Goal: Information Seeking & Learning: Learn about a topic

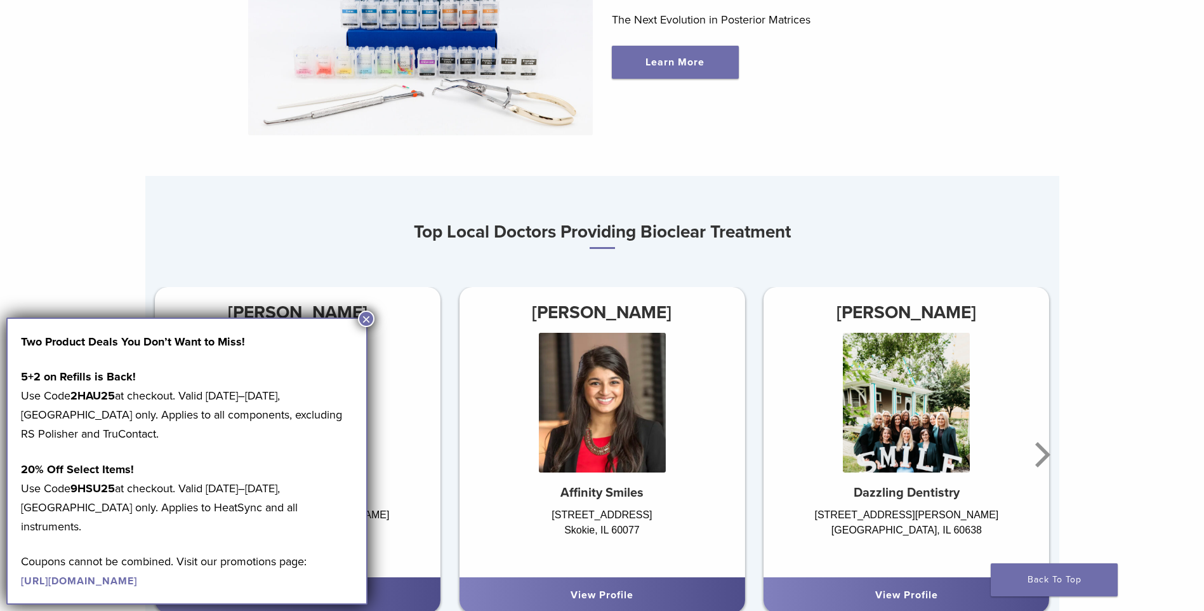
scroll to position [635, 0]
click at [364, 314] on button "×" at bounding box center [366, 318] width 17 height 17
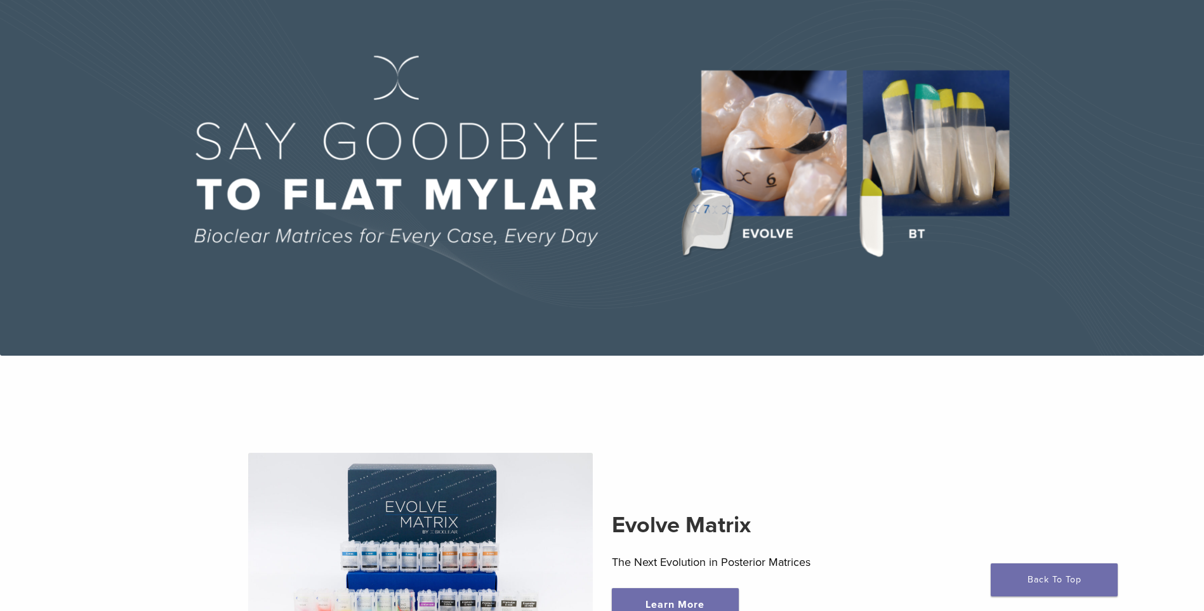
scroll to position [0, 0]
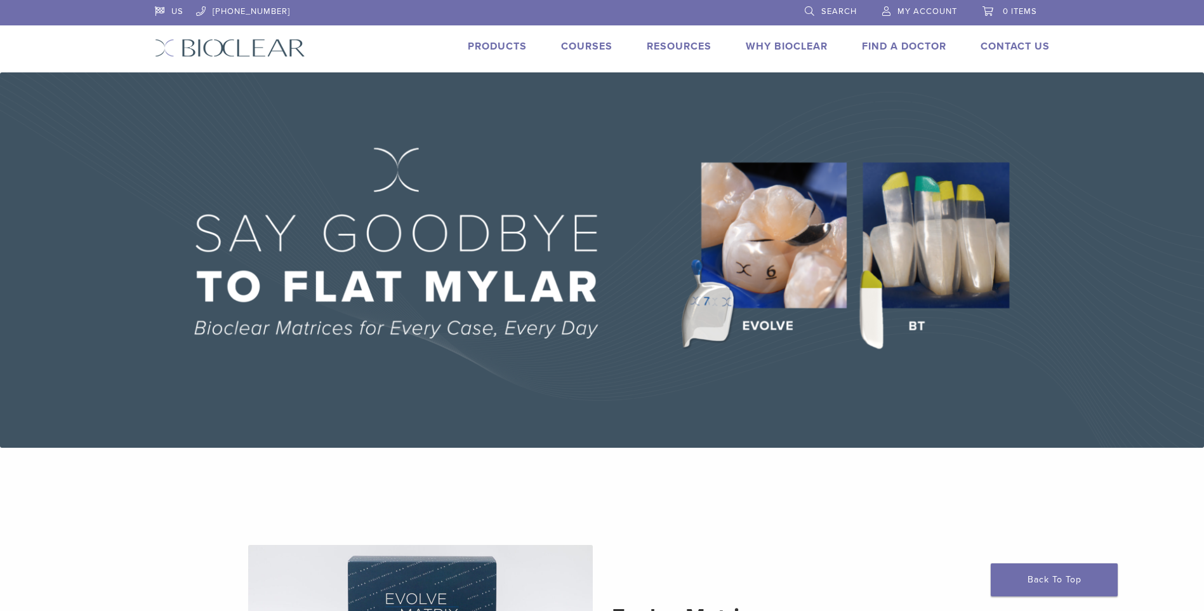
click at [486, 41] on link "Products" at bounding box center [497, 46] width 59 height 13
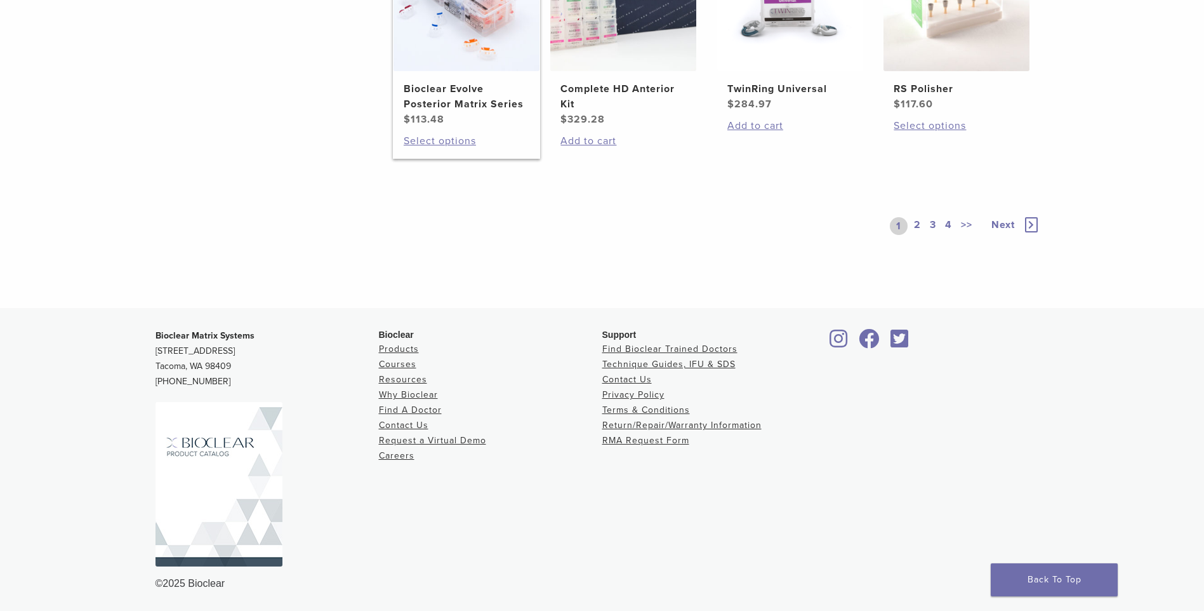
scroll to position [1097, 0]
click at [419, 391] on link "Why Bioclear" at bounding box center [408, 394] width 59 height 11
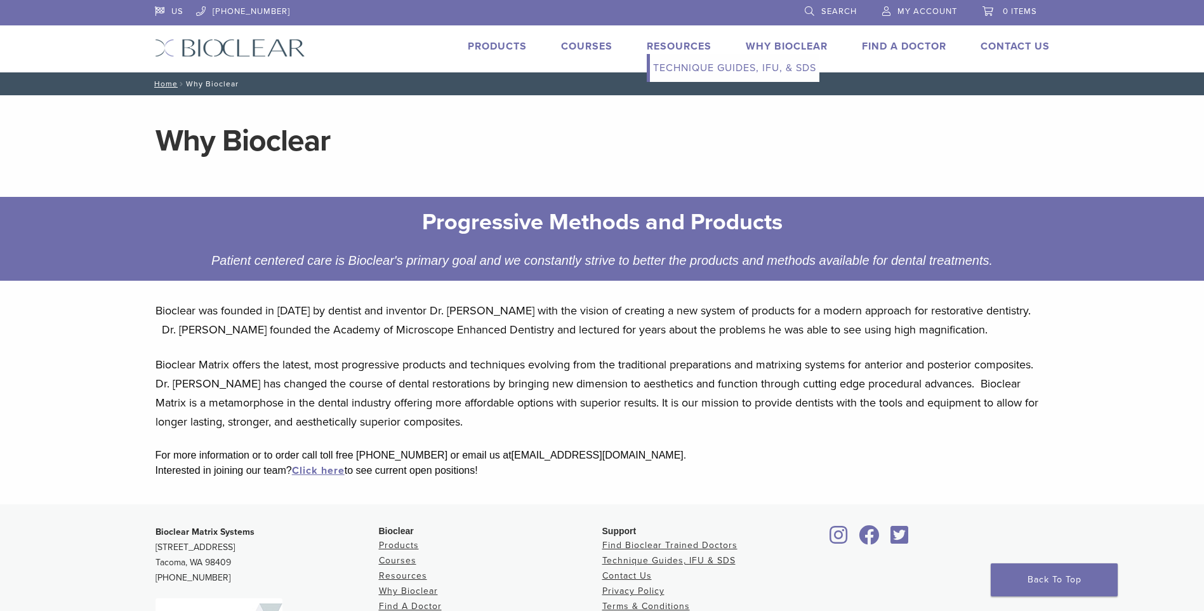
click at [673, 42] on link "Resources" at bounding box center [679, 46] width 65 height 13
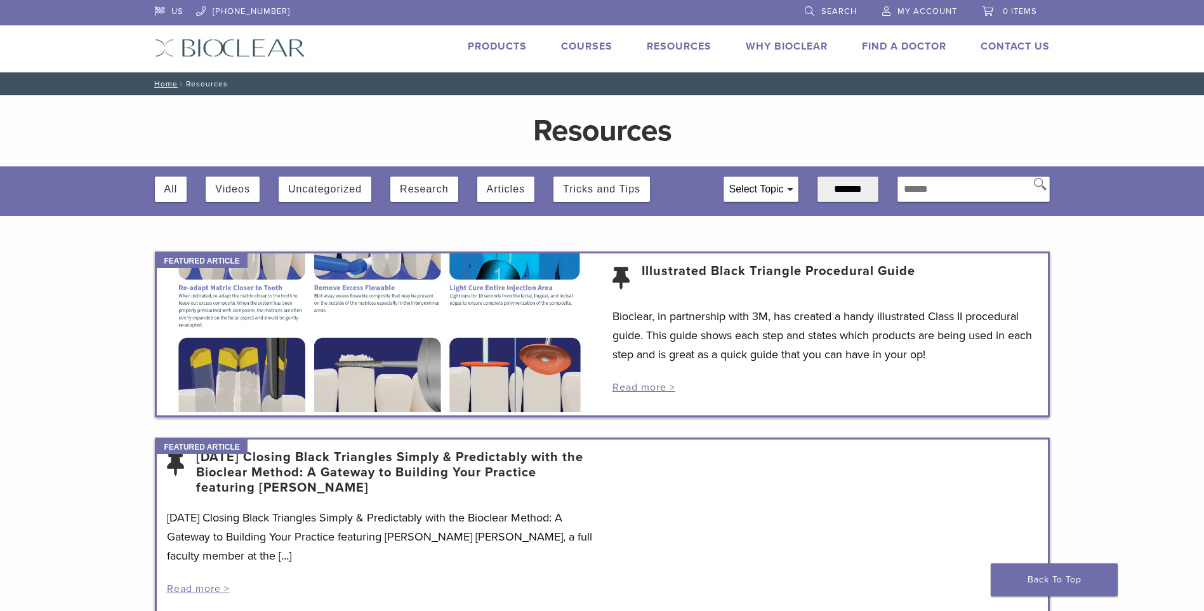
click at [503, 44] on link "Products" at bounding box center [497, 46] width 59 height 13
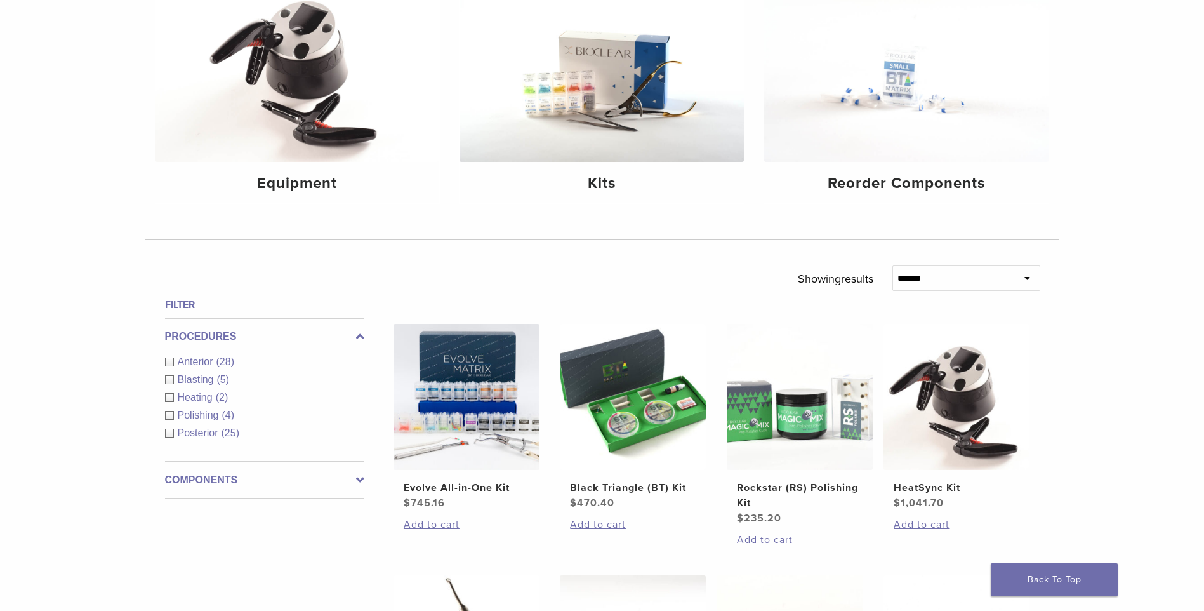
scroll to position [254, 0]
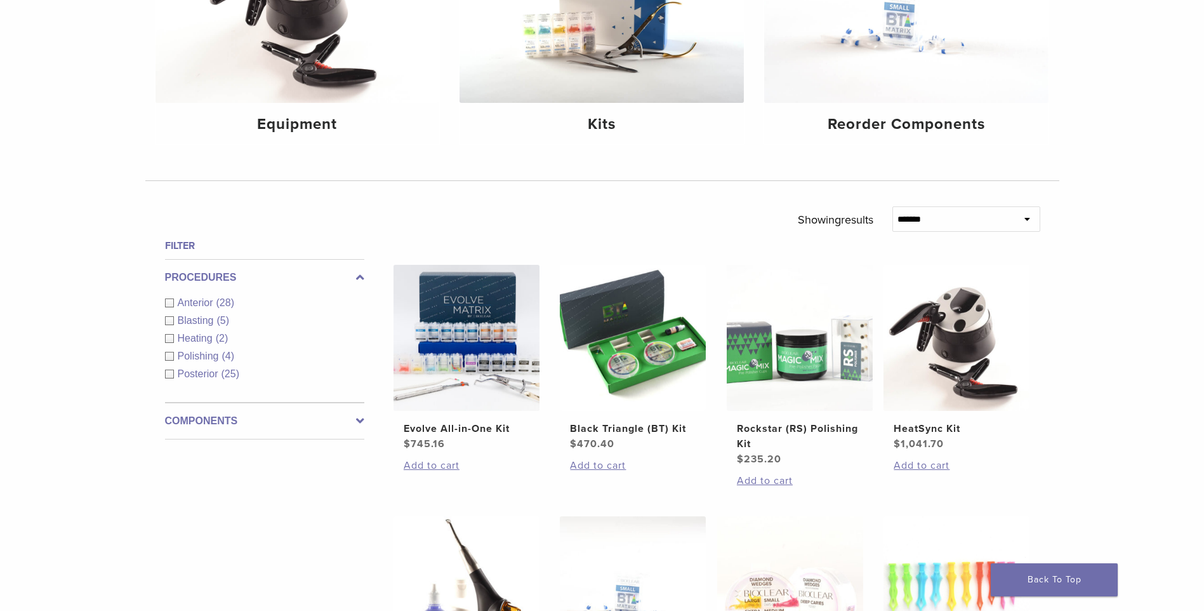
click at [356, 418] on icon at bounding box center [360, 420] width 8 height 15
click at [173, 411] on div "Other Components (5)" at bounding box center [264, 410] width 199 height 15
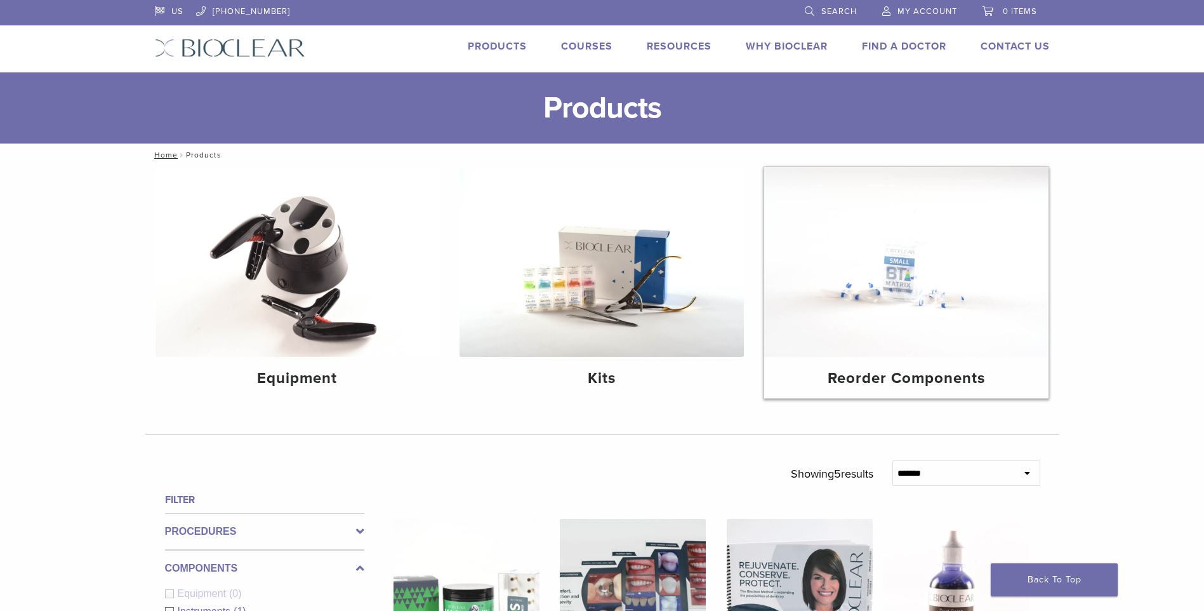
click at [903, 286] on img at bounding box center [906, 262] width 284 height 190
click at [608, 376] on h4 "Kits" at bounding box center [602, 378] width 264 height 23
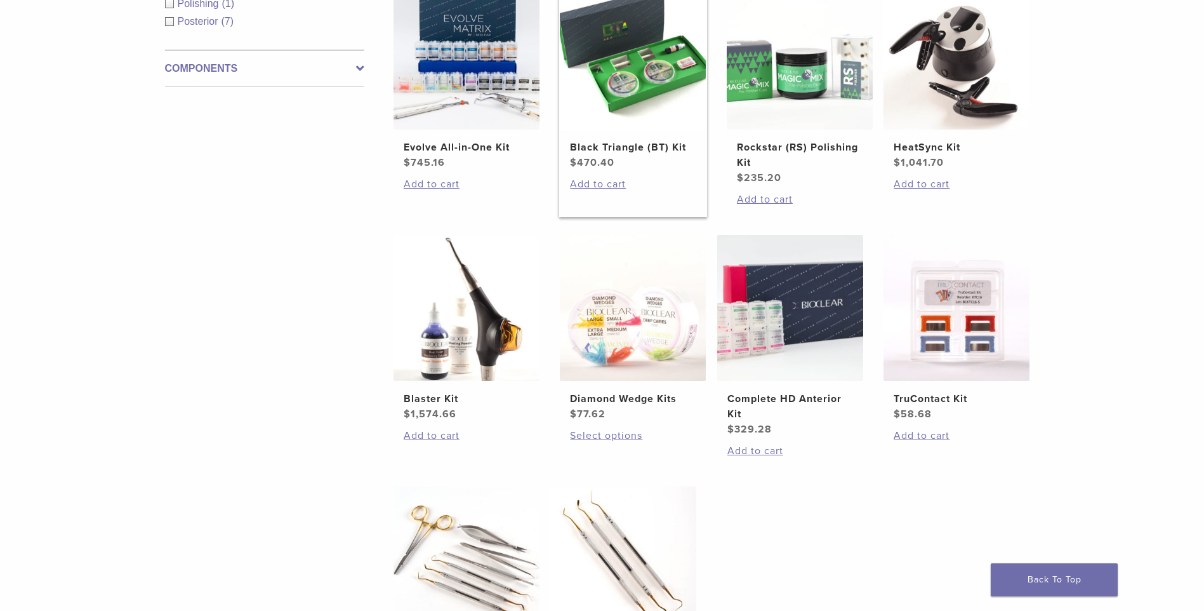
scroll to position [317, 0]
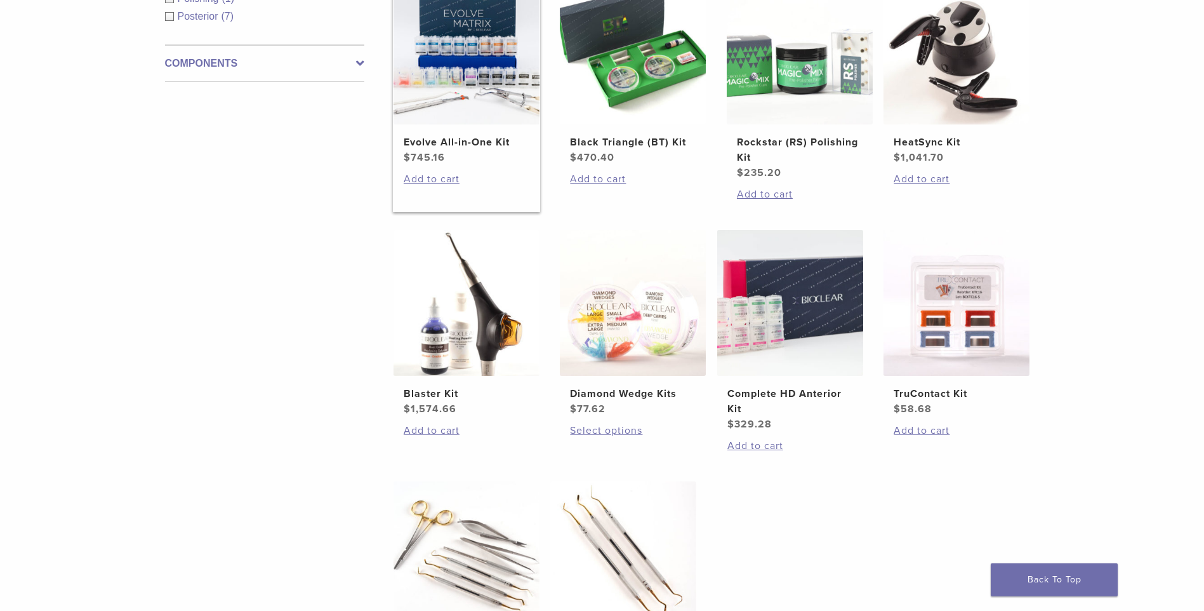
click at [456, 137] on h2 "Evolve All-in-One Kit" at bounding box center [467, 142] width 126 height 15
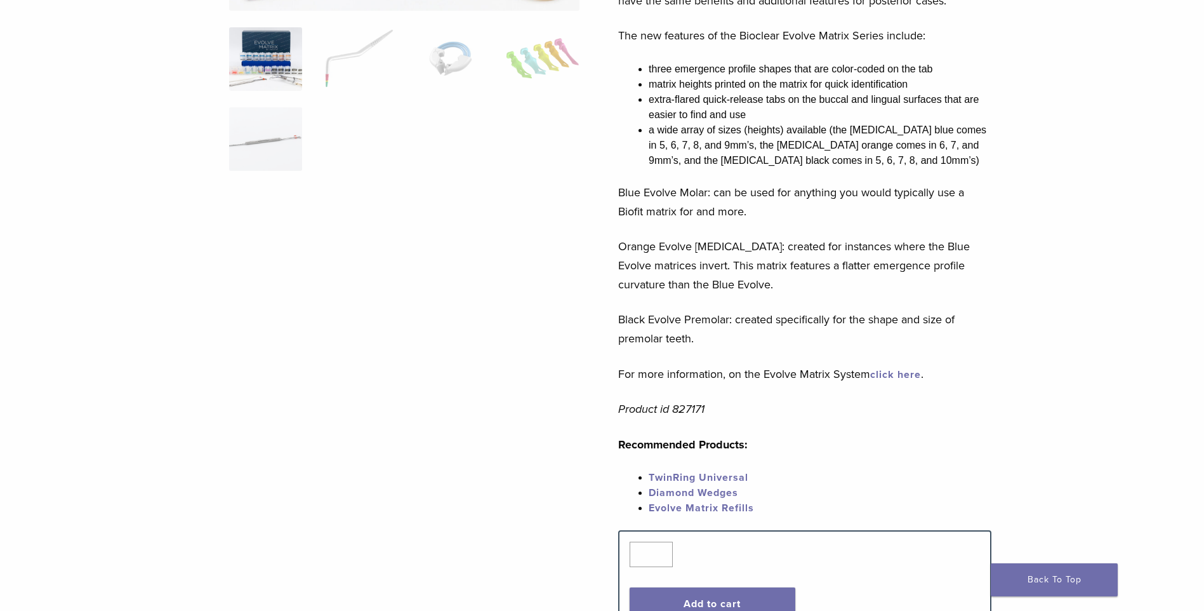
scroll to position [291, 0]
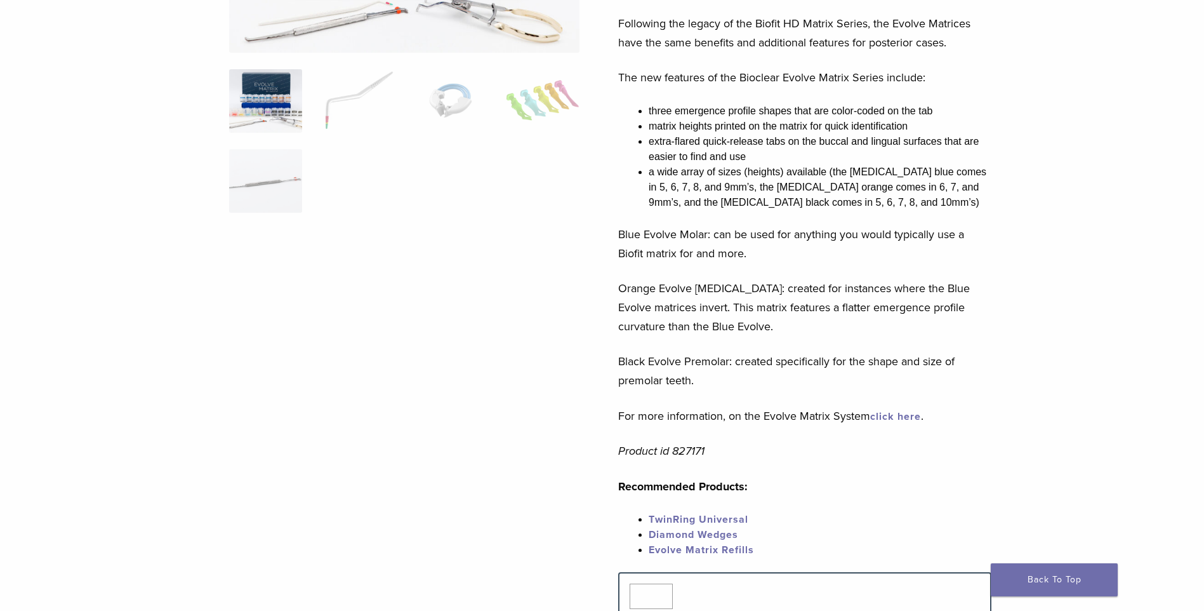
click at [901, 415] on link "click here" at bounding box center [895, 416] width 51 height 13
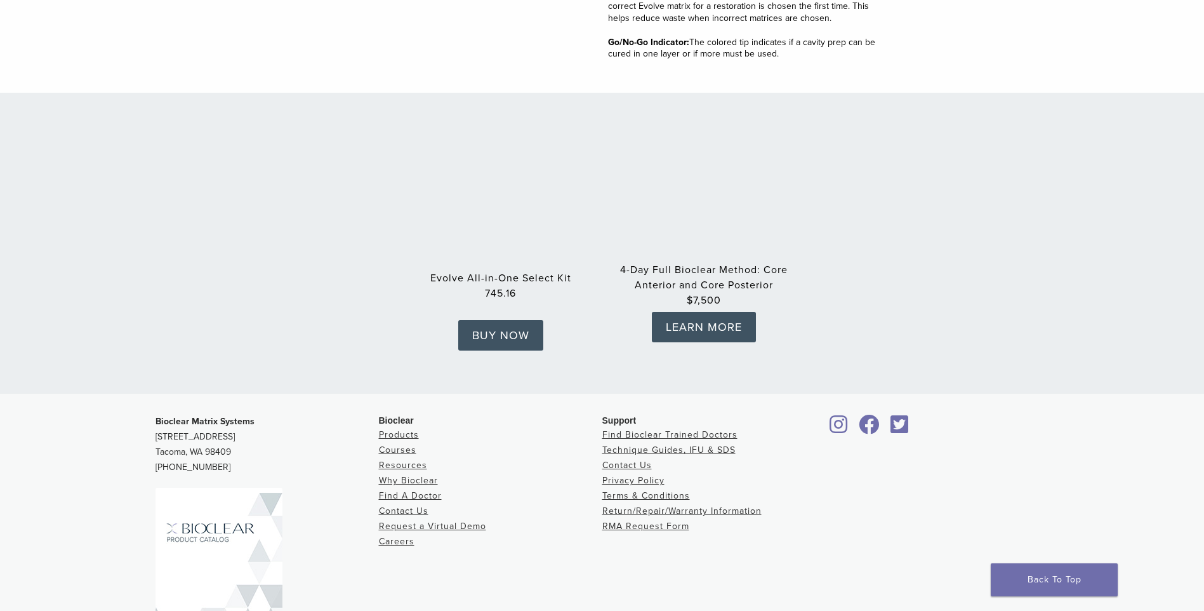
scroll to position [1968, 0]
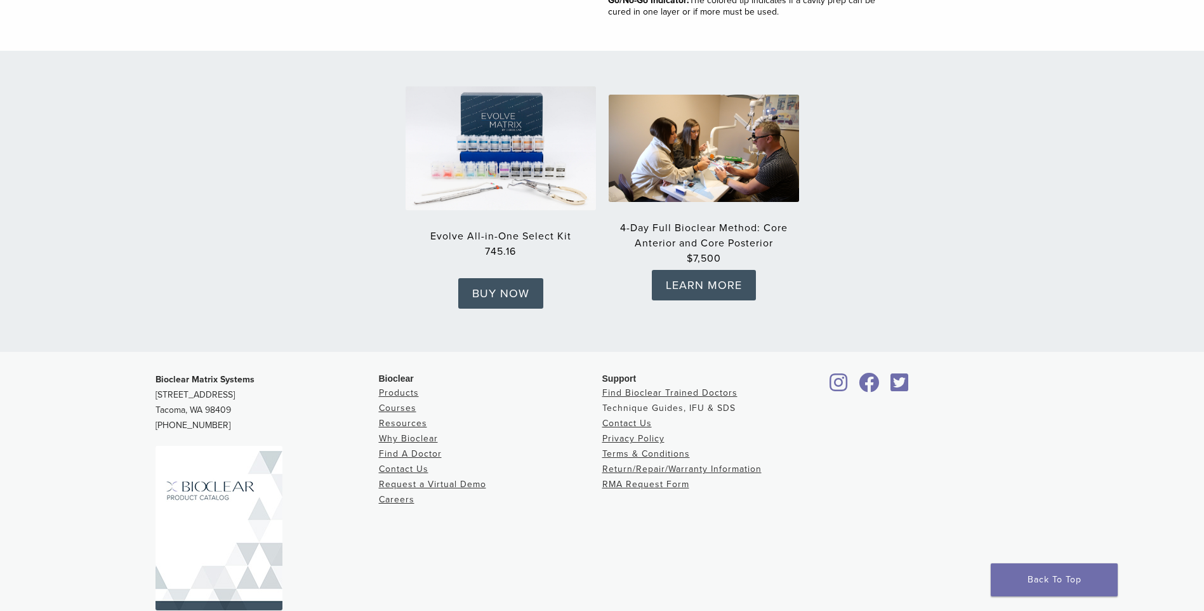
click at [650, 402] on link "Technique Guides, IFU & SDS" at bounding box center [668, 407] width 133 height 11
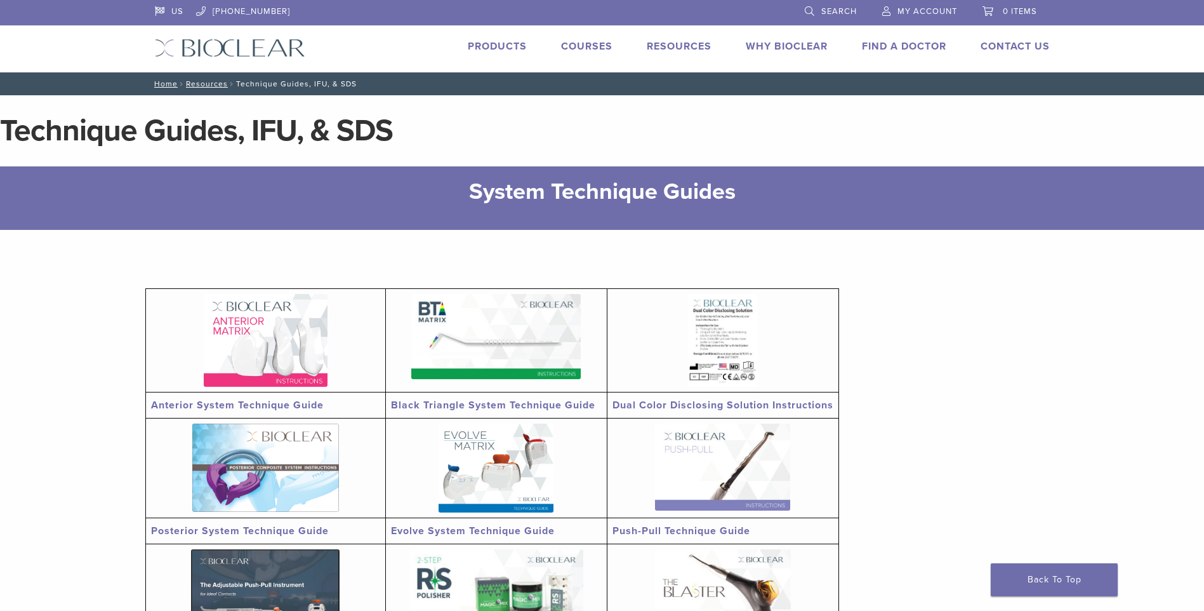
click at [470, 46] on link "Products" at bounding box center [497, 46] width 59 height 13
